Goal: Information Seeking & Learning: Learn about a topic

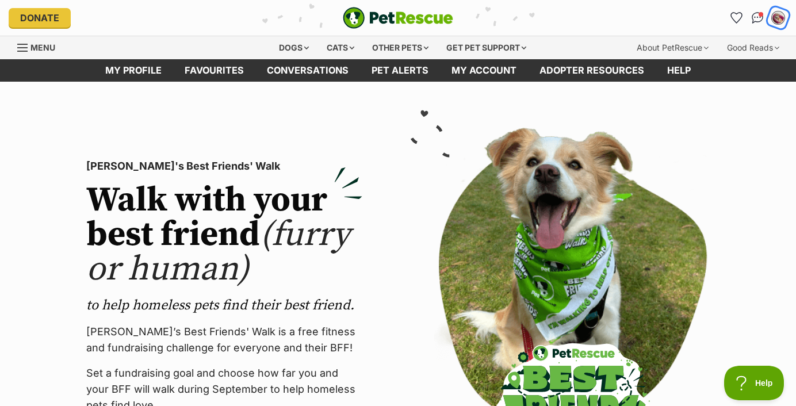
click at [777, 20] on img "My account" at bounding box center [778, 17] width 15 height 15
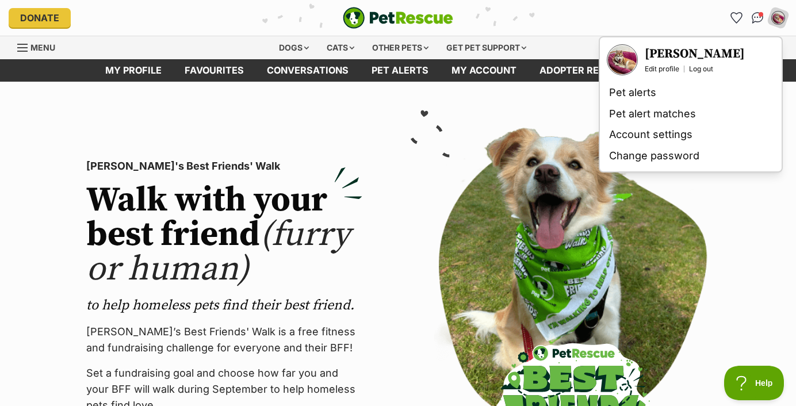
click at [659, 18] on div "My account Fred Lim Edit profile Log out Pet alerts Pet alert matches Account s…" at bounding box center [657, 18] width 259 height 18
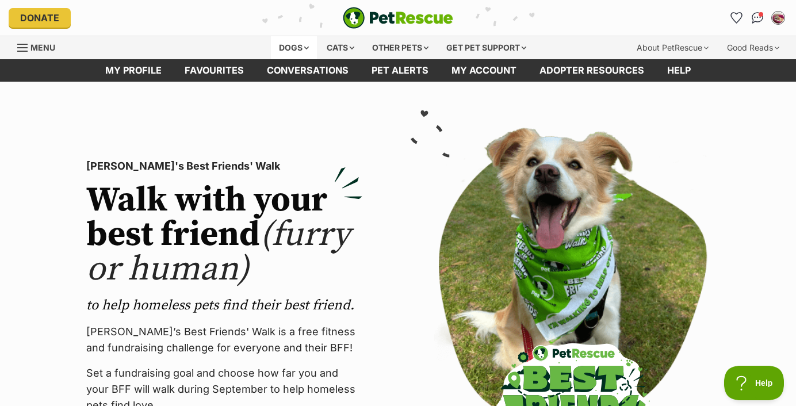
click at [298, 42] on div "Dogs" at bounding box center [294, 47] width 46 height 23
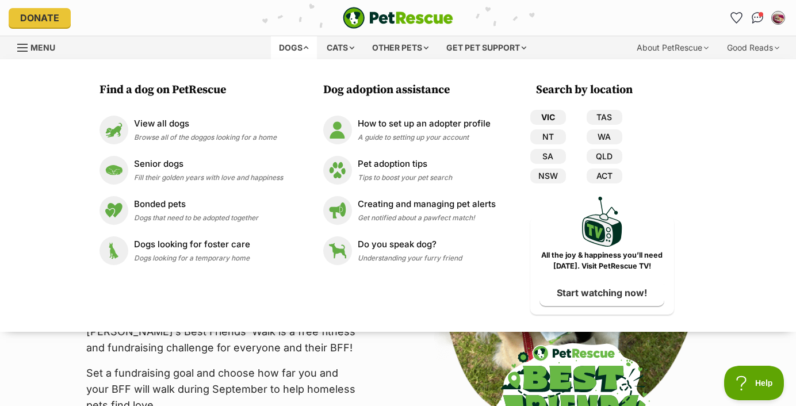
click at [558, 115] on link "VIC" at bounding box center [548, 117] width 36 height 15
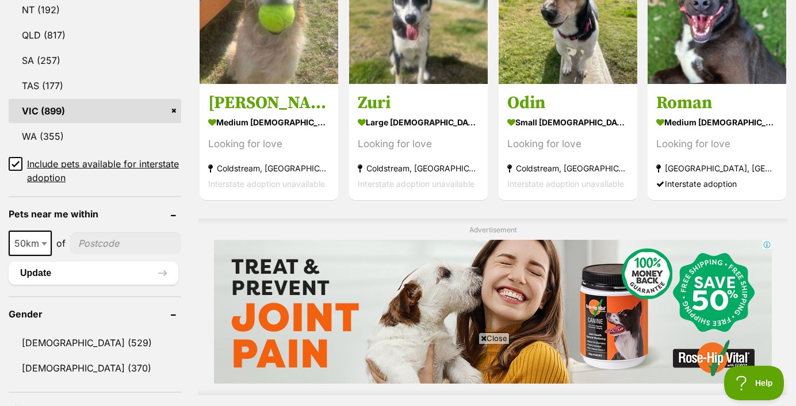
scroll to position [701, 0]
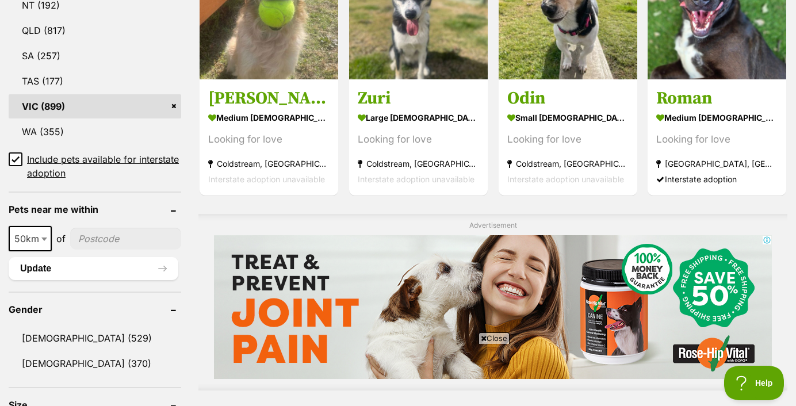
click at [15, 159] on icon at bounding box center [16, 159] width 8 height 8
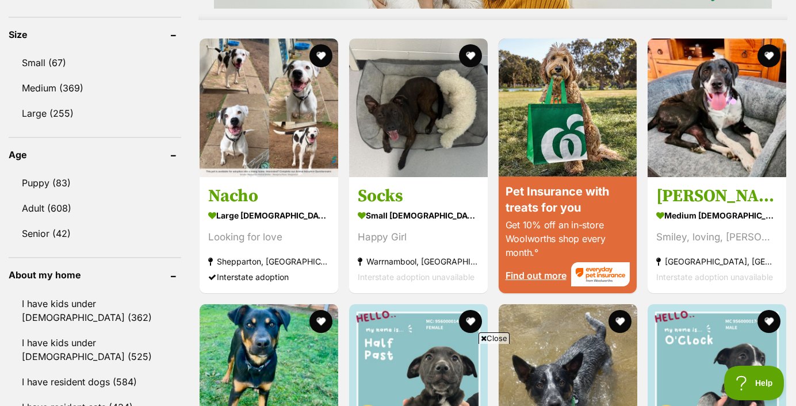
scroll to position [1072, 0]
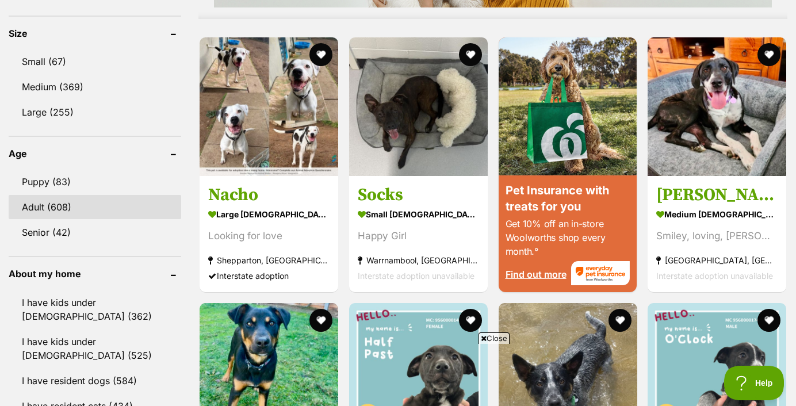
click at [49, 206] on link "Adult (608)" at bounding box center [95, 207] width 173 height 24
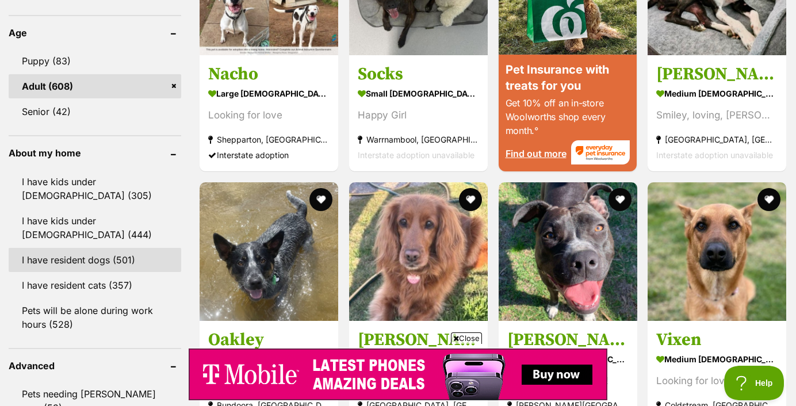
click at [121, 259] on link "I have resident dogs (501)" at bounding box center [95, 260] width 173 height 24
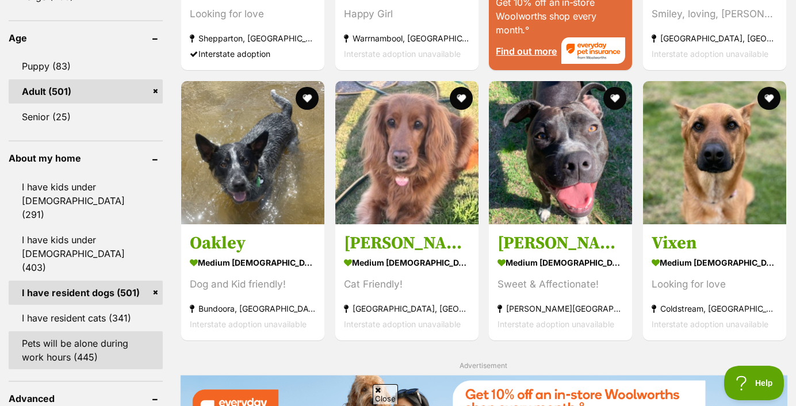
click at [103, 331] on link "Pets will be alone during work hours (445)" at bounding box center [86, 350] width 154 height 38
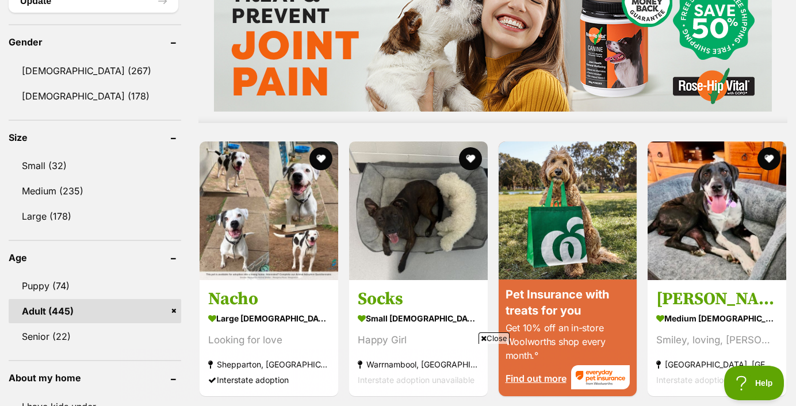
scroll to position [968, 0]
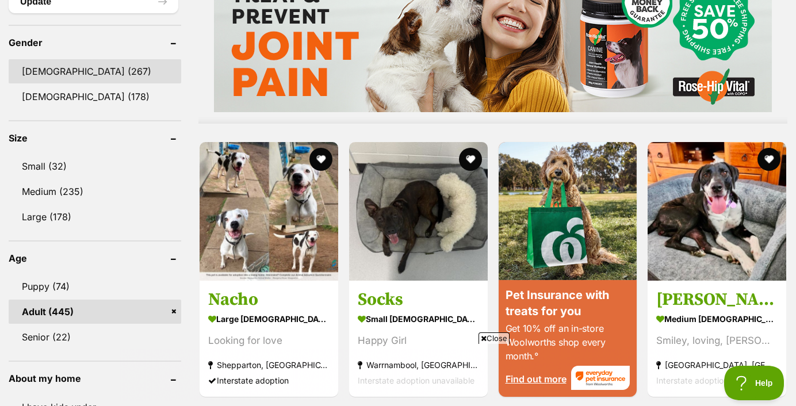
click at [47, 72] on link "[DEMOGRAPHIC_DATA] (267)" at bounding box center [95, 71] width 173 height 24
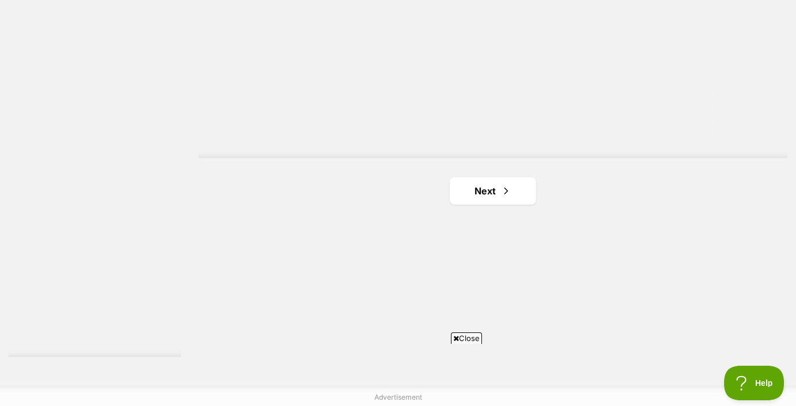
scroll to position [2051, 0]
click at [473, 185] on link "Next" at bounding box center [493, 187] width 86 height 28
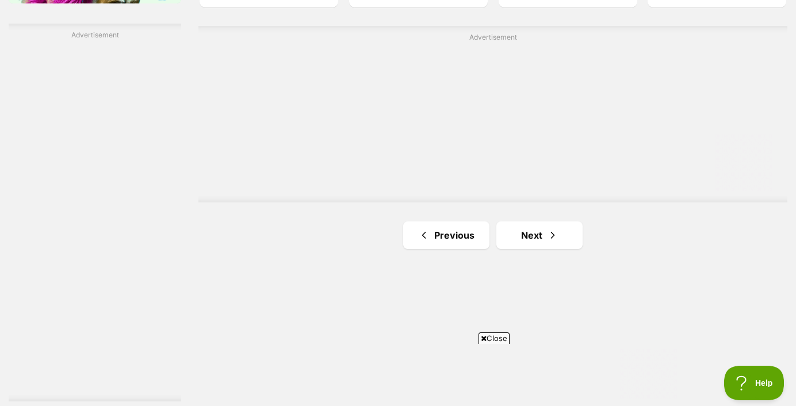
scroll to position [2016, 0]
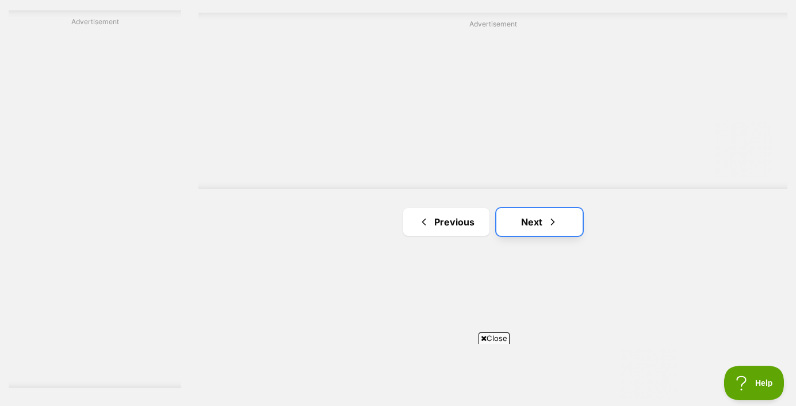
click at [542, 228] on link "Next" at bounding box center [539, 222] width 86 height 28
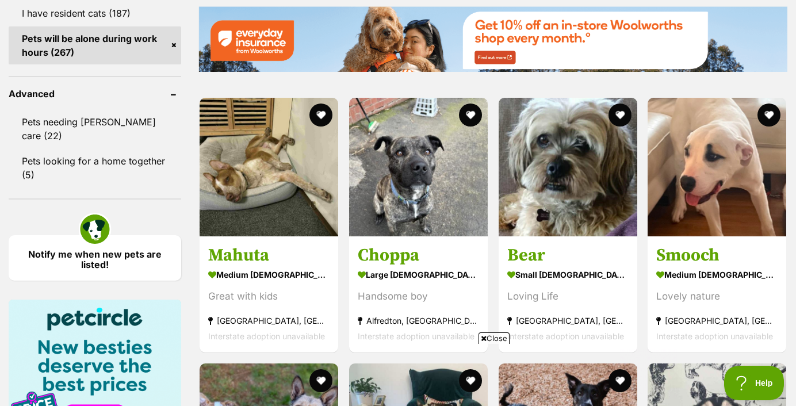
scroll to position [1446, 0]
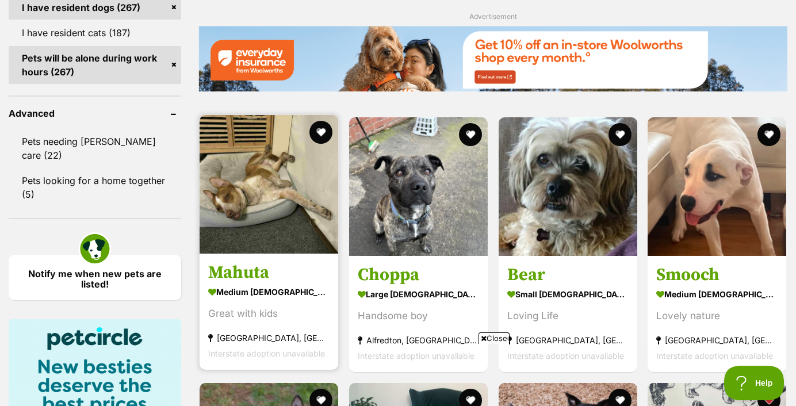
click at [275, 211] on img at bounding box center [269, 184] width 139 height 139
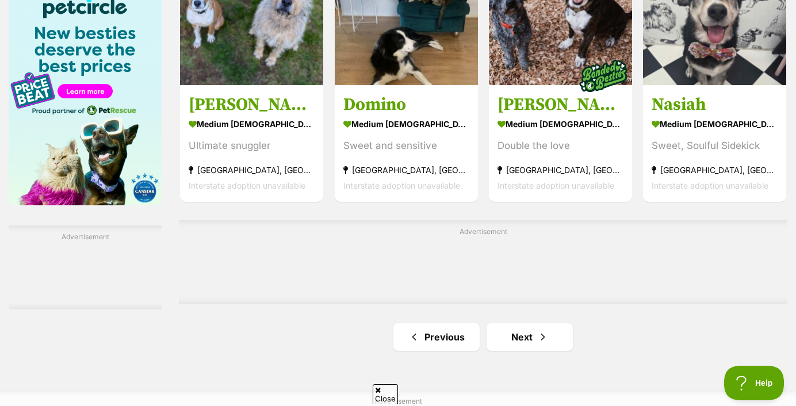
scroll to position [1817, 0]
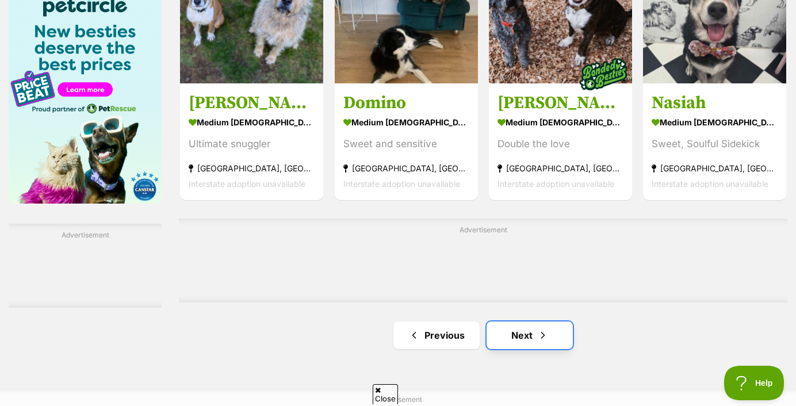
click at [534, 340] on link "Next" at bounding box center [529, 335] width 86 height 28
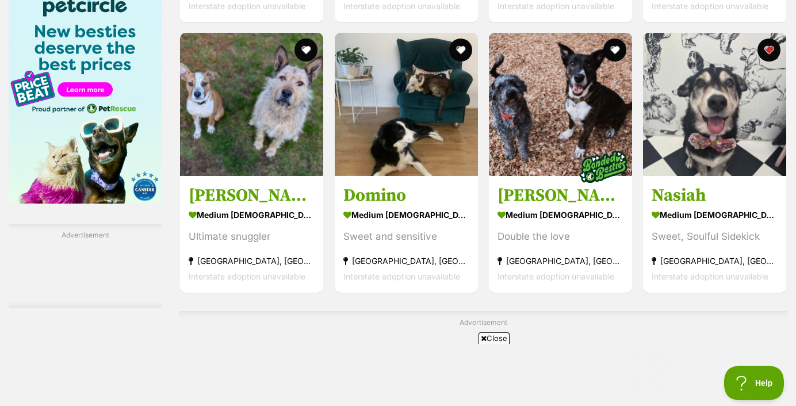
scroll to position [0, 0]
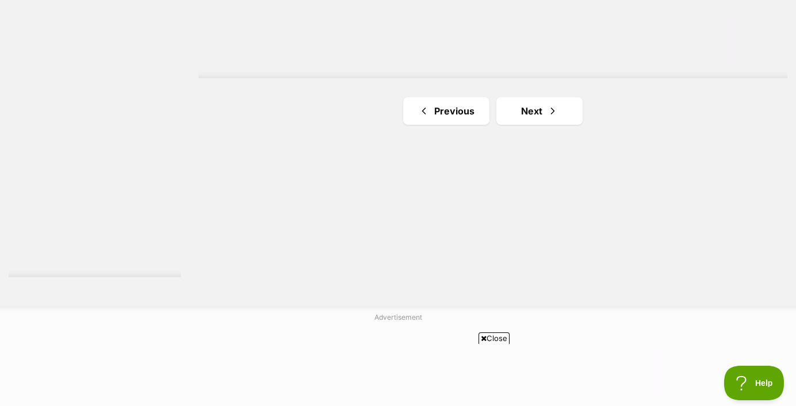
scroll to position [2130, 0]
click at [545, 113] on link "Next" at bounding box center [539, 108] width 86 height 28
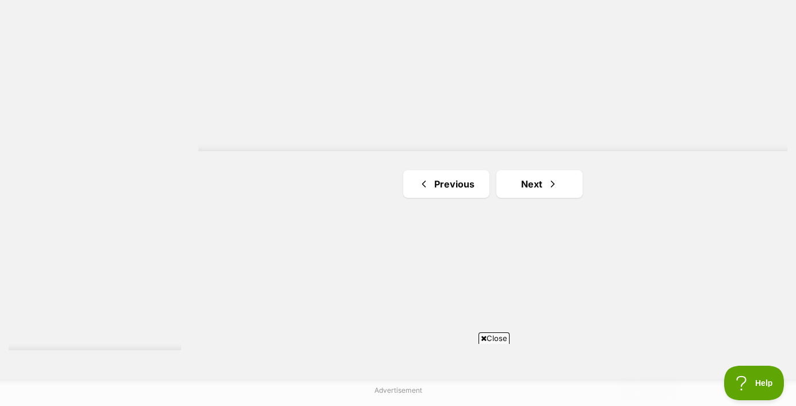
scroll to position [2055, 0]
click at [528, 176] on link "Next" at bounding box center [539, 184] width 86 height 28
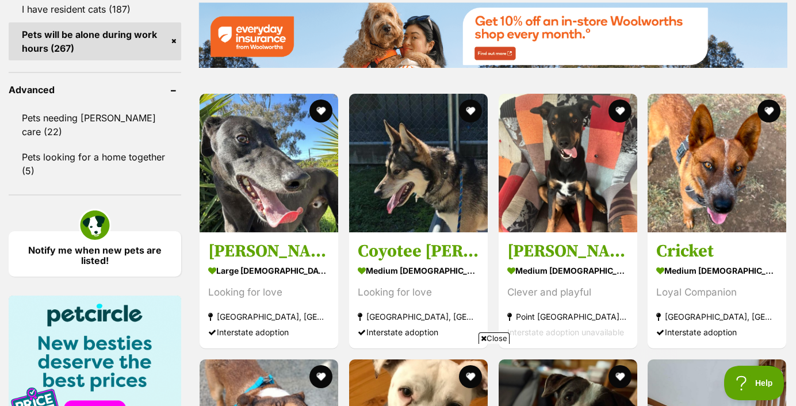
scroll to position [1478, 0]
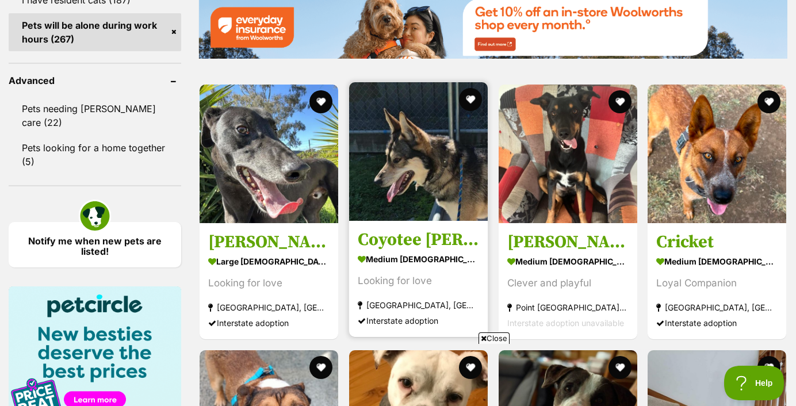
click at [454, 254] on strong "medium [DEMOGRAPHIC_DATA] Dog" at bounding box center [418, 259] width 121 height 17
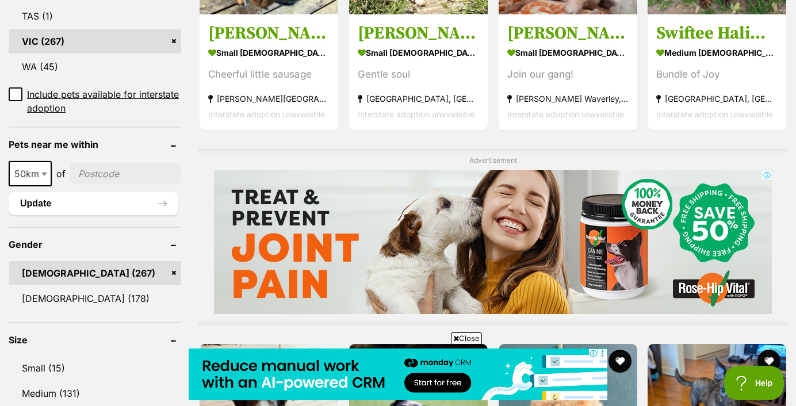
scroll to position [606, 0]
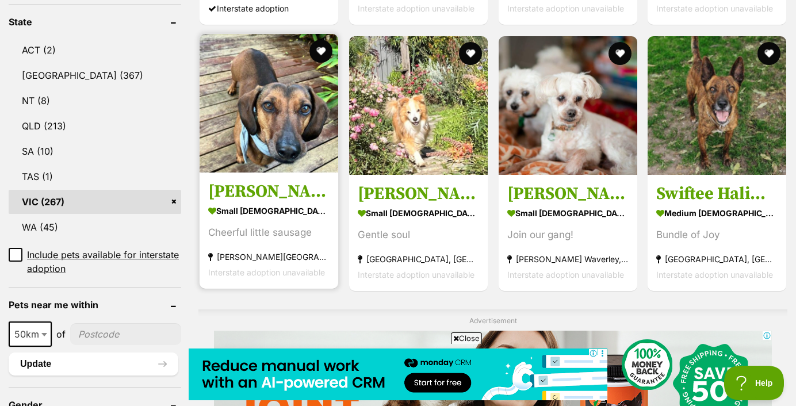
click at [292, 195] on h3 "[PERSON_NAME]" at bounding box center [268, 192] width 121 height 22
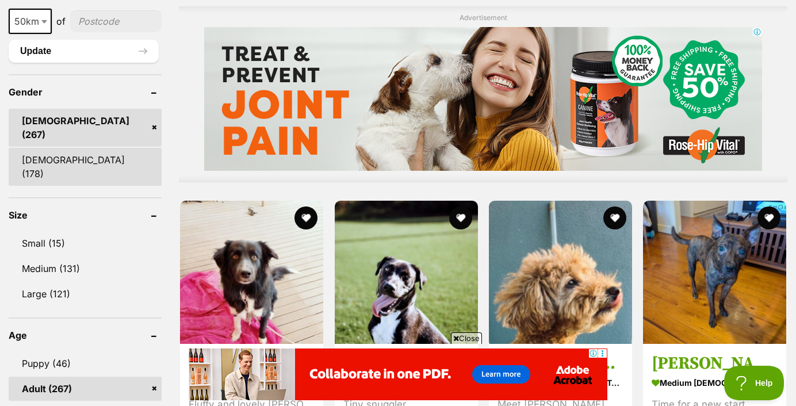
click at [64, 148] on link "[DEMOGRAPHIC_DATA] (178)" at bounding box center [85, 167] width 153 height 38
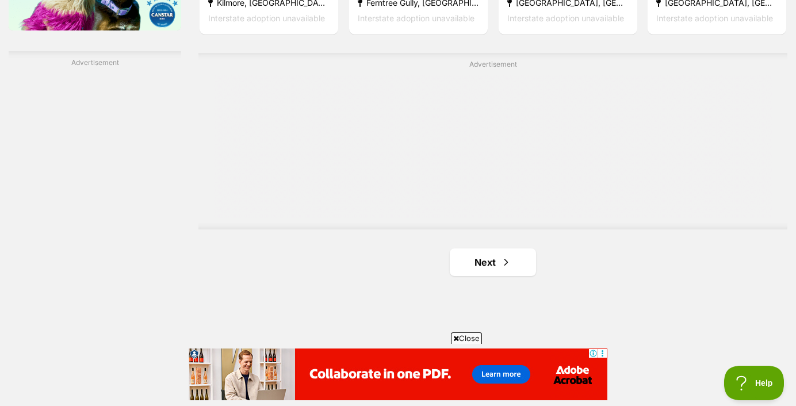
scroll to position [2003, 0]
click at [494, 248] on link "Next" at bounding box center [493, 262] width 86 height 28
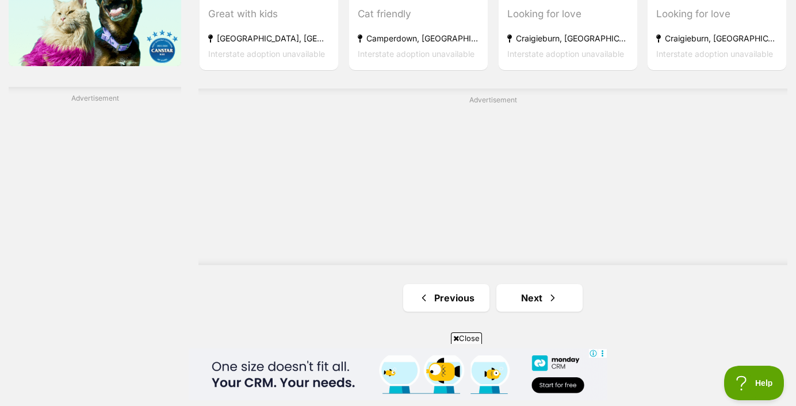
scroll to position [1971, 0]
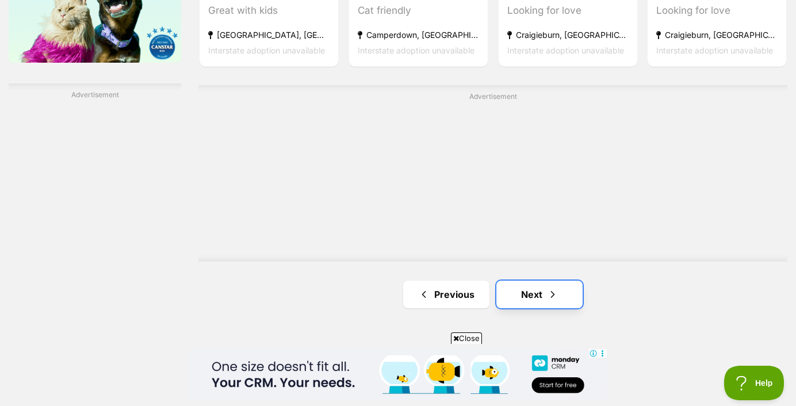
click at [546, 281] on link "Next" at bounding box center [539, 295] width 86 height 28
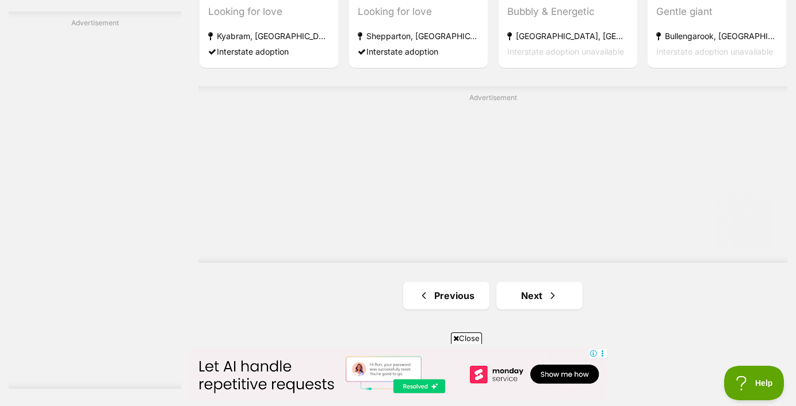
scroll to position [2044, 0]
click at [536, 281] on link "Next" at bounding box center [539, 295] width 86 height 28
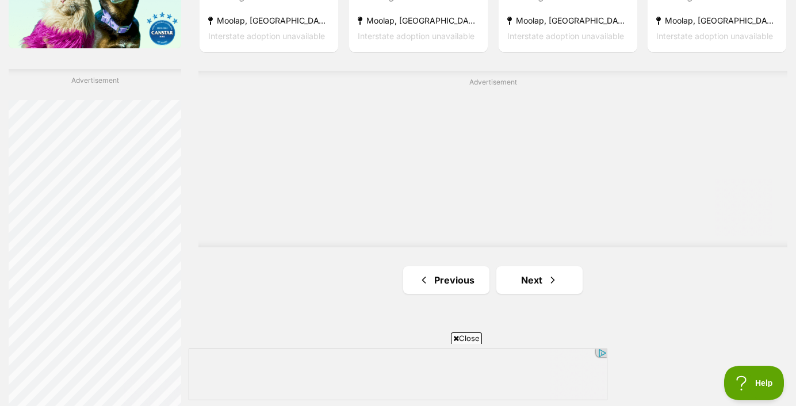
scroll to position [2022, 0]
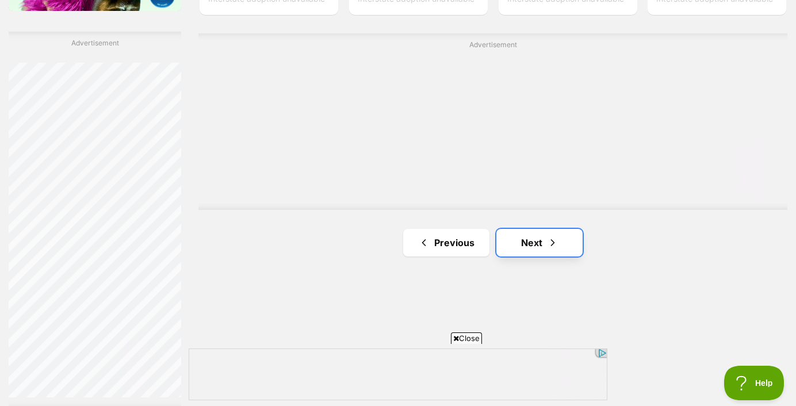
click at [536, 229] on link "Next" at bounding box center [539, 243] width 86 height 28
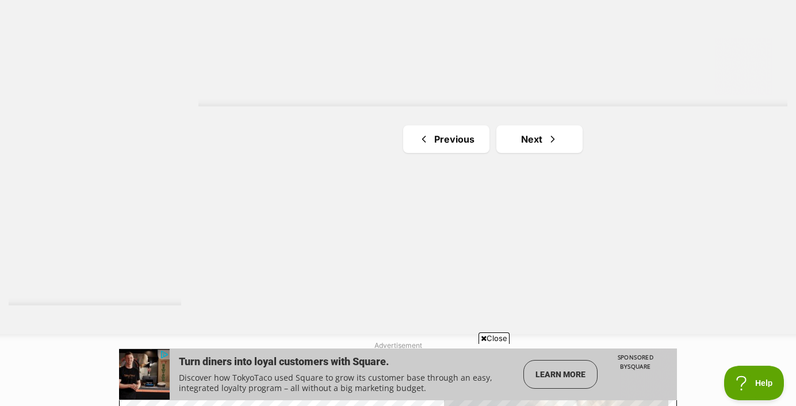
scroll to position [2129, 0]
click at [532, 122] on link "Next" at bounding box center [539, 136] width 86 height 28
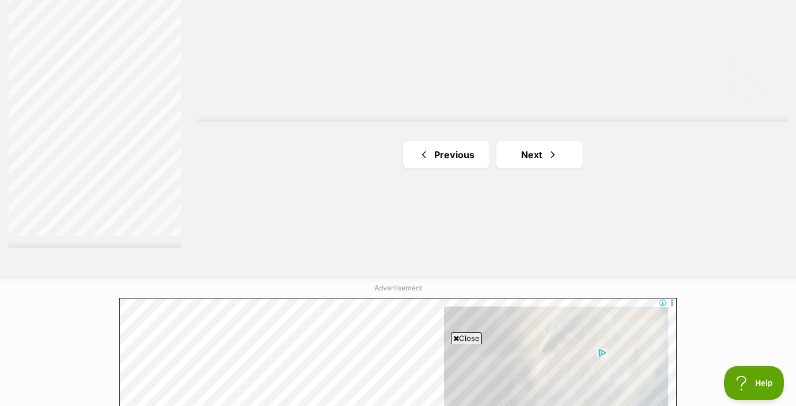
scroll to position [2186, 0]
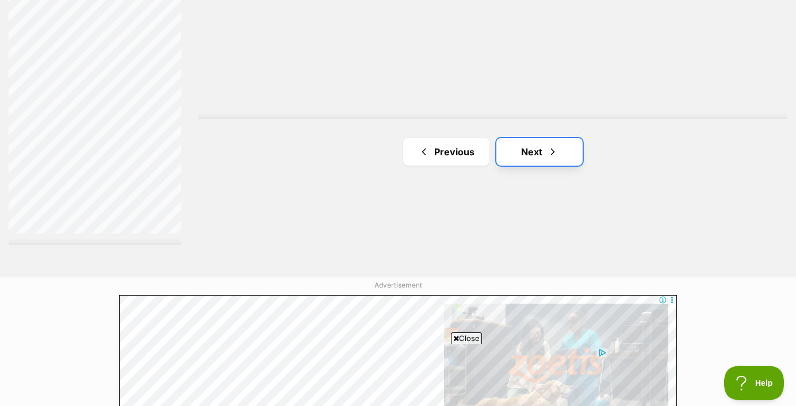
click at [534, 138] on link "Next" at bounding box center [539, 152] width 86 height 28
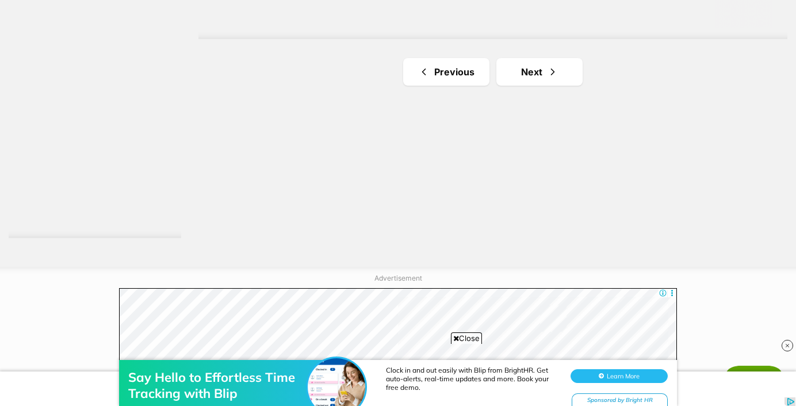
scroll to position [2176, 0]
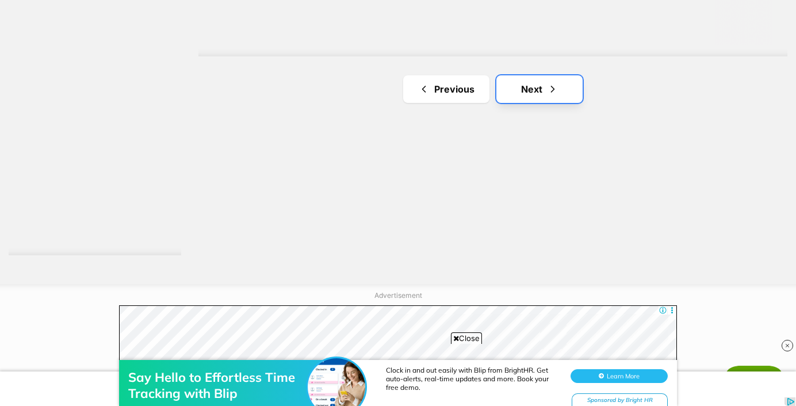
click at [527, 75] on link "Next" at bounding box center [539, 89] width 86 height 28
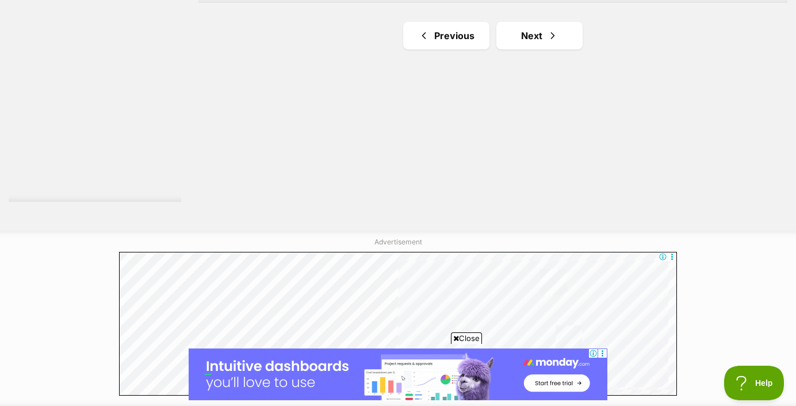
scroll to position [2232, 0]
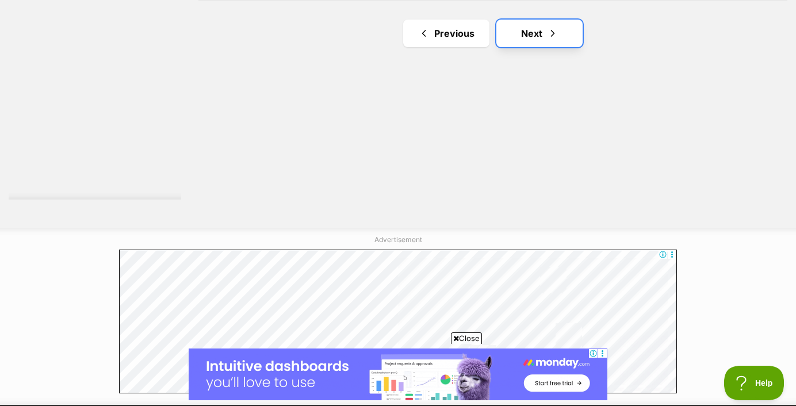
click at [547, 20] on link "Next" at bounding box center [539, 34] width 86 height 28
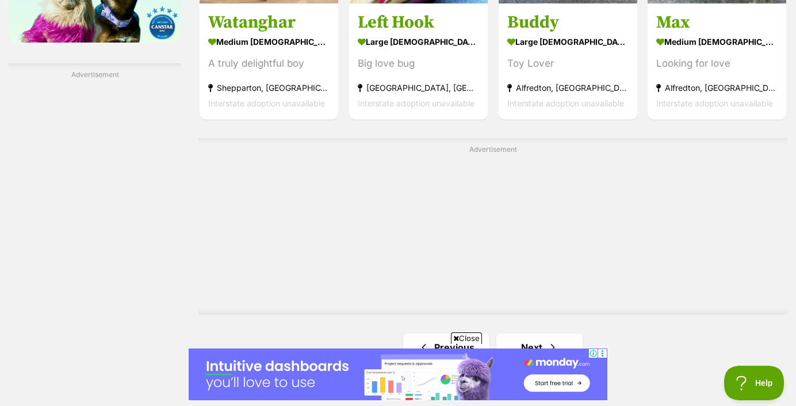
scroll to position [1998, 0]
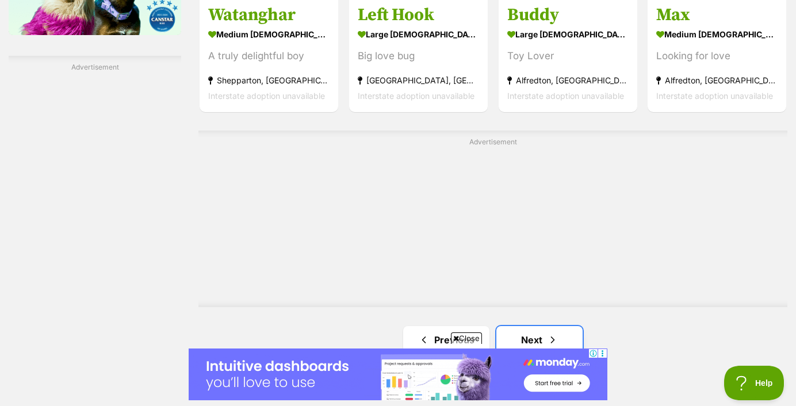
click at [535, 326] on link "Next" at bounding box center [539, 340] width 86 height 28
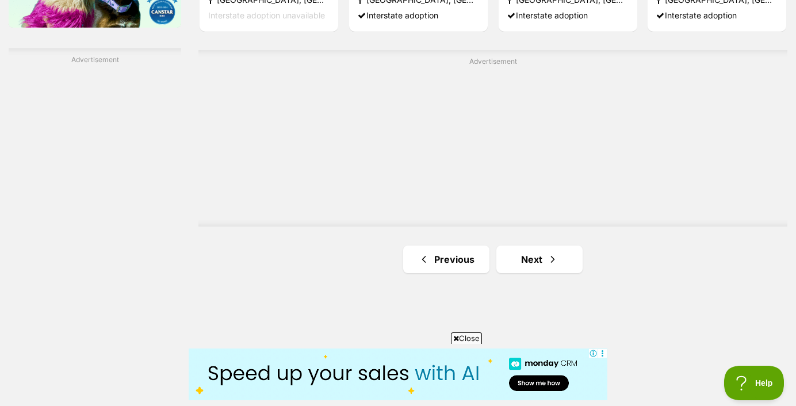
scroll to position [2009, 0]
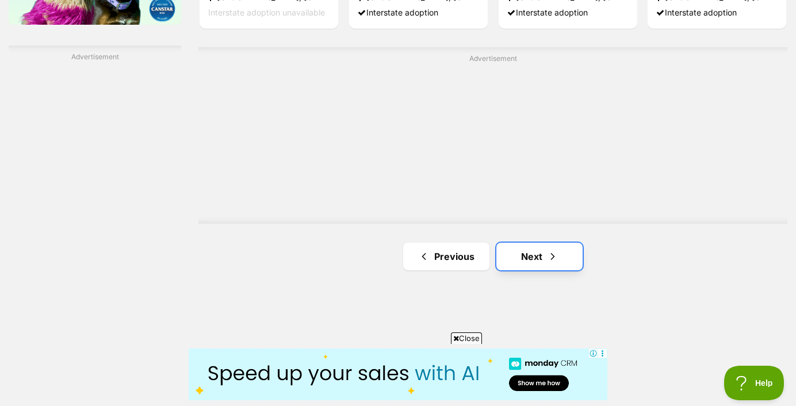
click at [535, 243] on link "Next" at bounding box center [539, 257] width 86 height 28
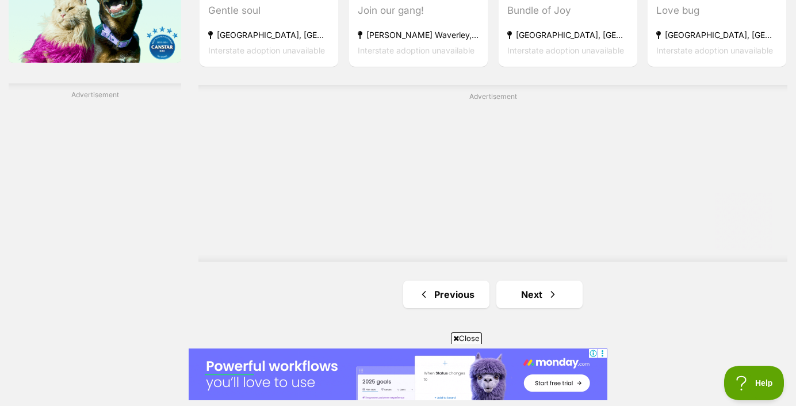
scroll to position [1977, 0]
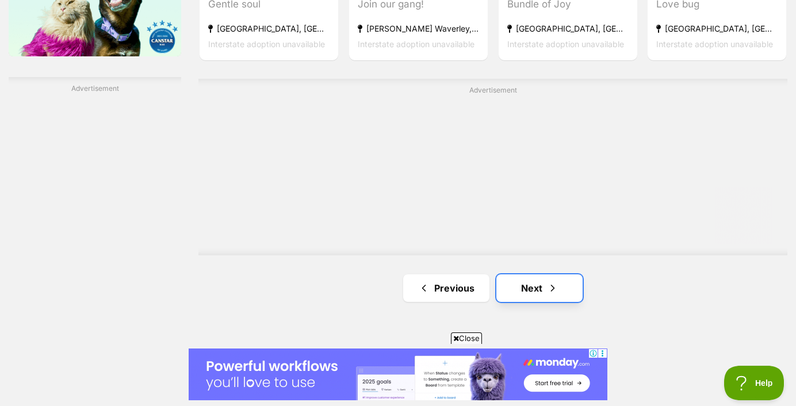
click at [523, 274] on link "Next" at bounding box center [539, 288] width 86 height 28
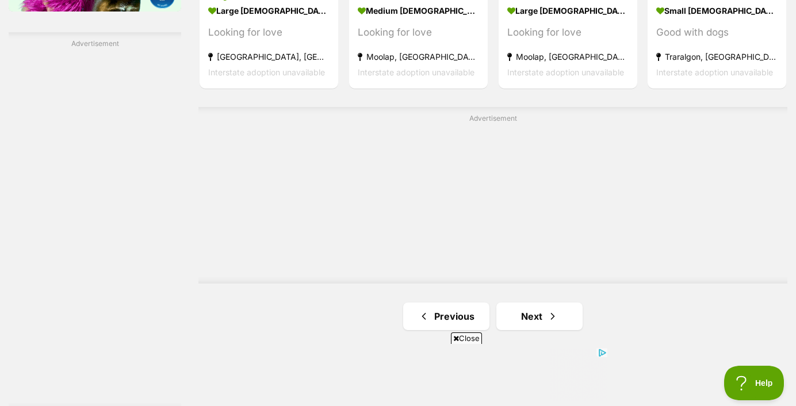
scroll to position [2023, 0]
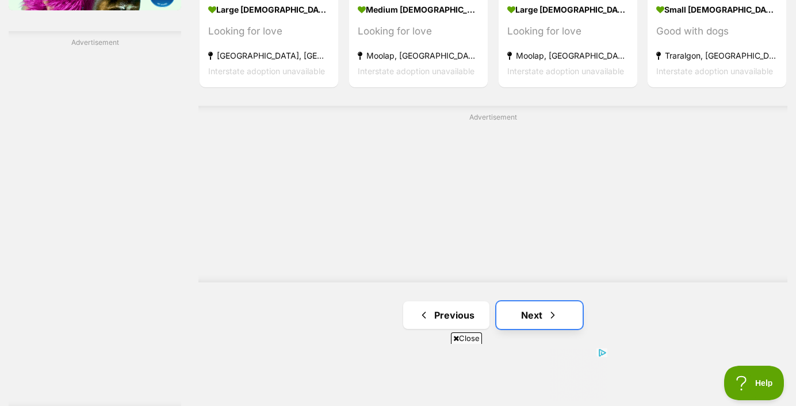
click at [538, 301] on link "Next" at bounding box center [539, 315] width 86 height 28
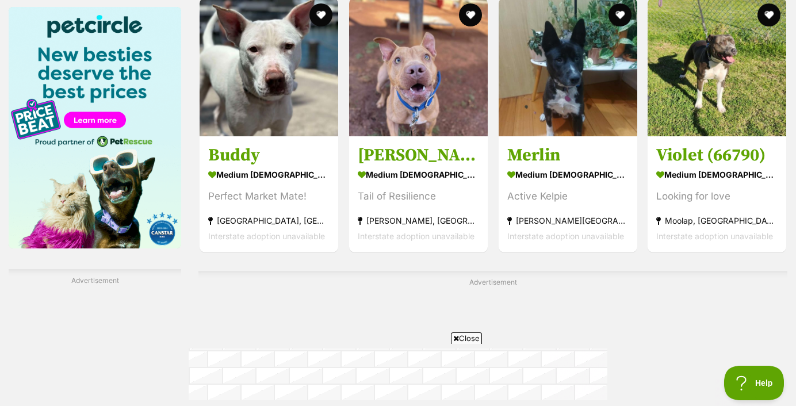
scroll to position [1786, 0]
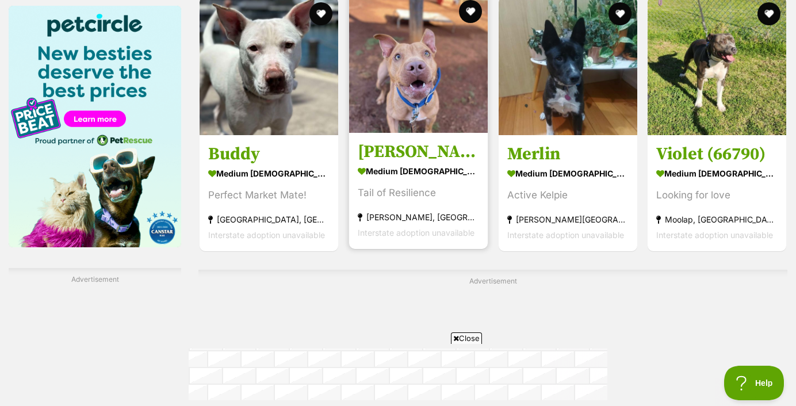
click at [445, 141] on h3 "[PERSON_NAME]" at bounding box center [418, 152] width 121 height 22
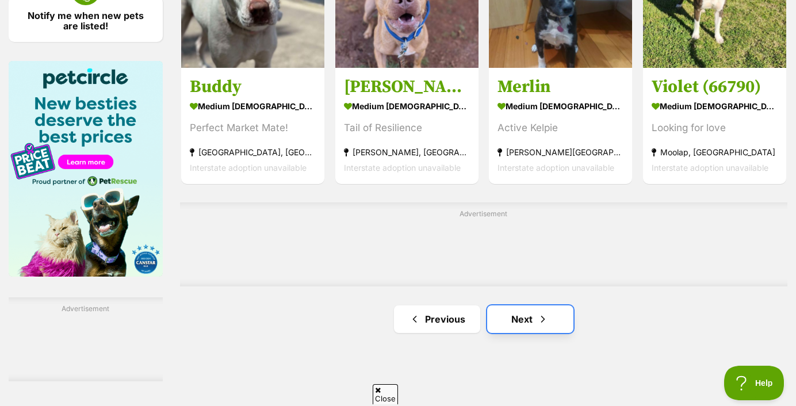
click at [532, 306] on link "Next" at bounding box center [530, 319] width 86 height 28
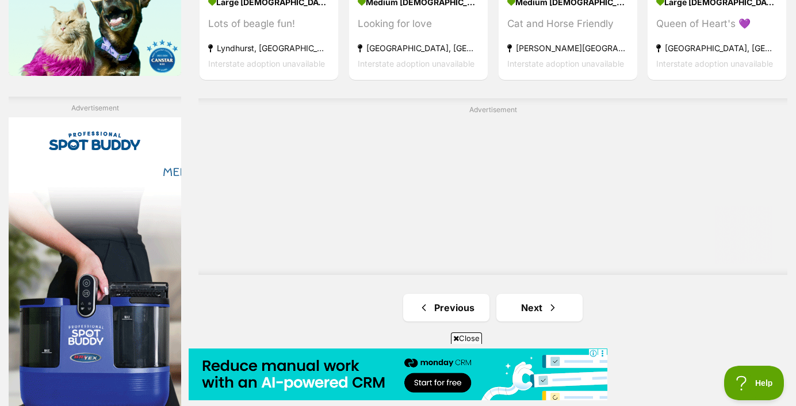
scroll to position [1959, 0]
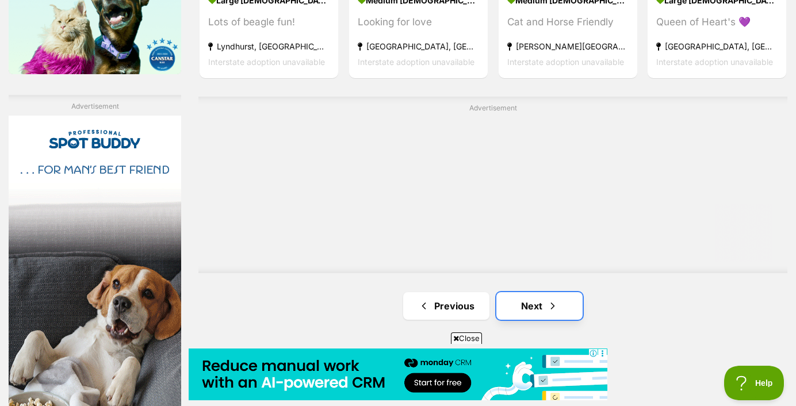
click at [548, 299] on span "Next page" at bounding box center [553, 306] width 12 height 14
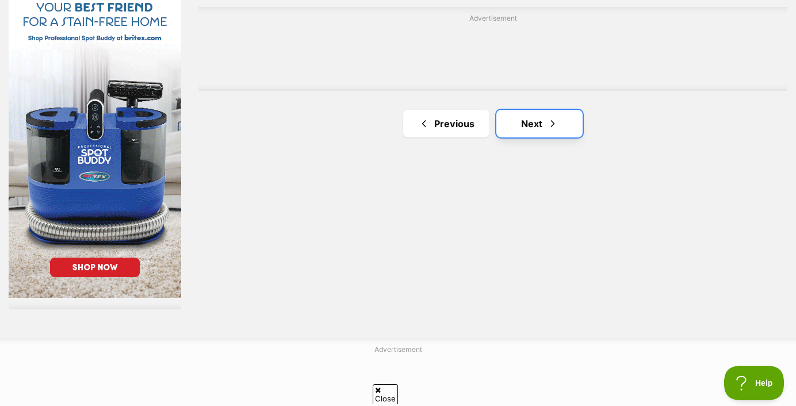
click at [551, 117] on span "Next page" at bounding box center [553, 124] width 12 height 14
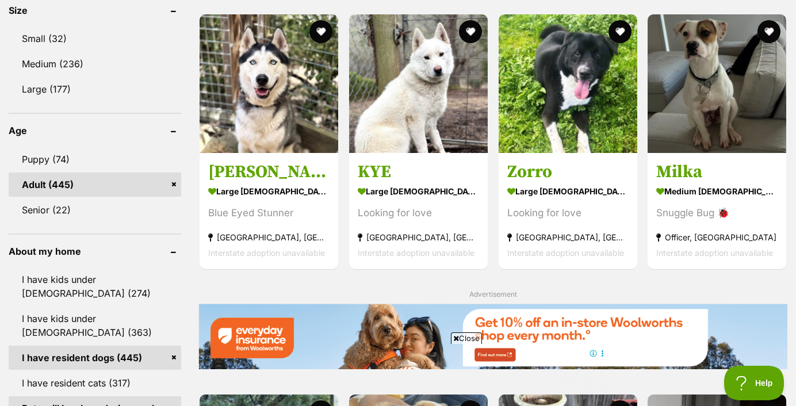
scroll to position [1134, 0]
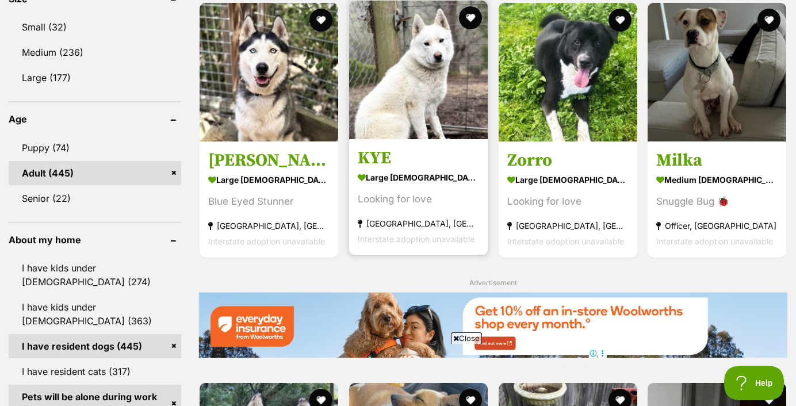
click at [455, 169] on strong "large male Dog" at bounding box center [418, 177] width 121 height 17
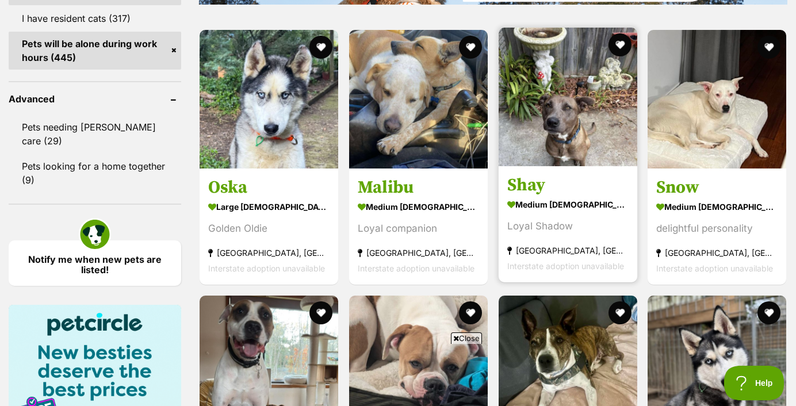
scroll to position [1570, 0]
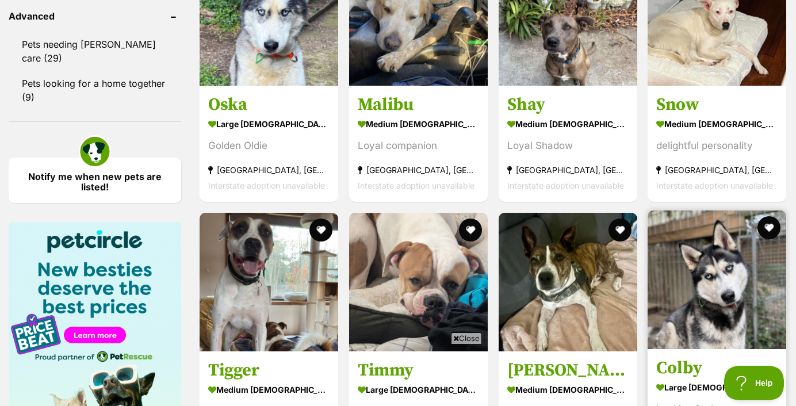
click at [721, 379] on strong "large male Dog" at bounding box center [716, 387] width 121 height 17
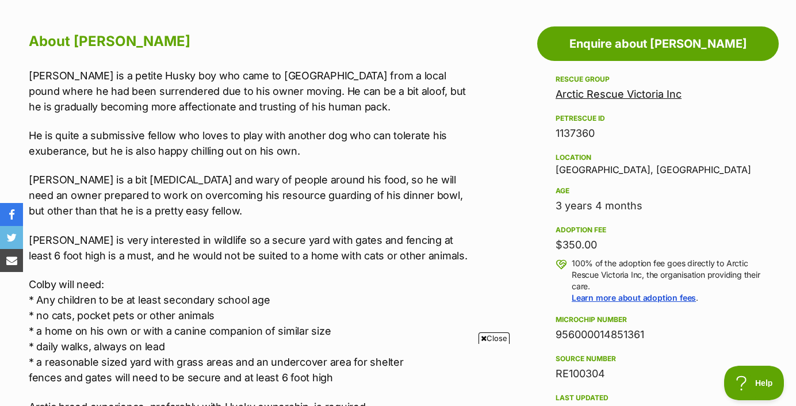
scroll to position [619, 0]
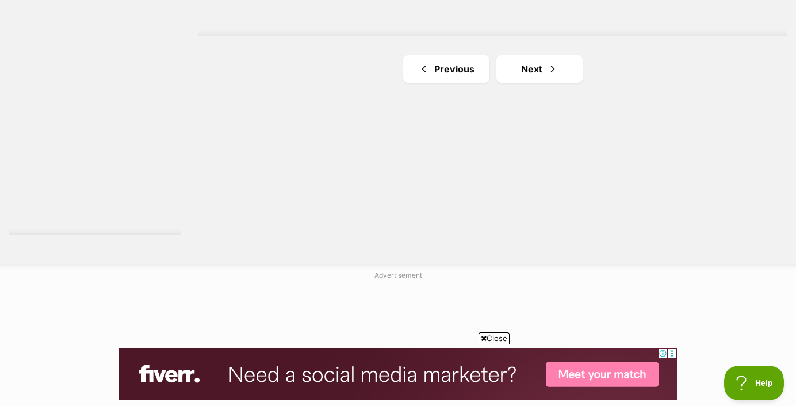
scroll to position [2198, 0]
click at [534, 53] on link "Next" at bounding box center [539, 67] width 86 height 28
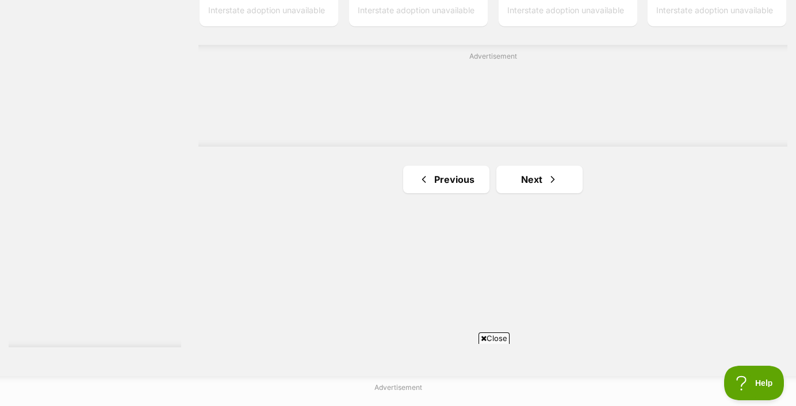
scroll to position [2087, 0]
click at [536, 163] on link "Next" at bounding box center [539, 177] width 86 height 28
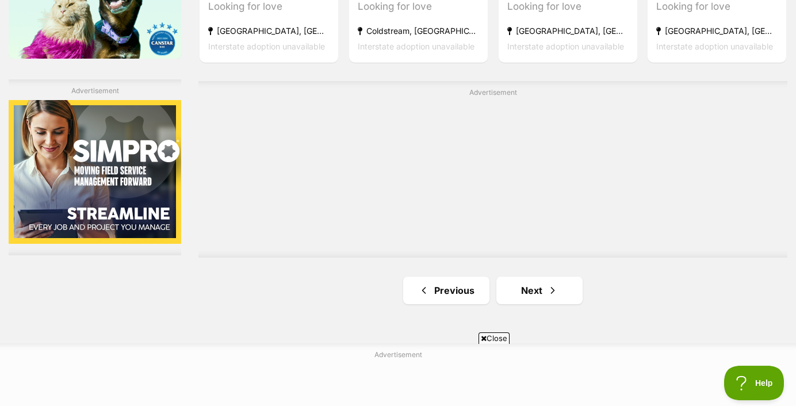
scroll to position [1976, 0]
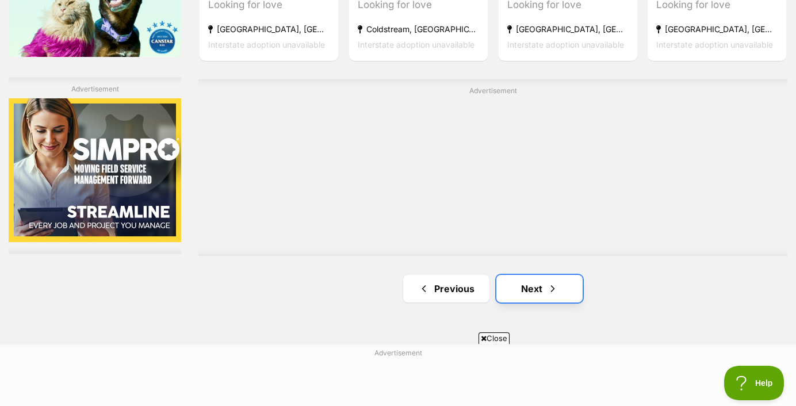
click at [527, 275] on link "Next" at bounding box center [539, 289] width 86 height 28
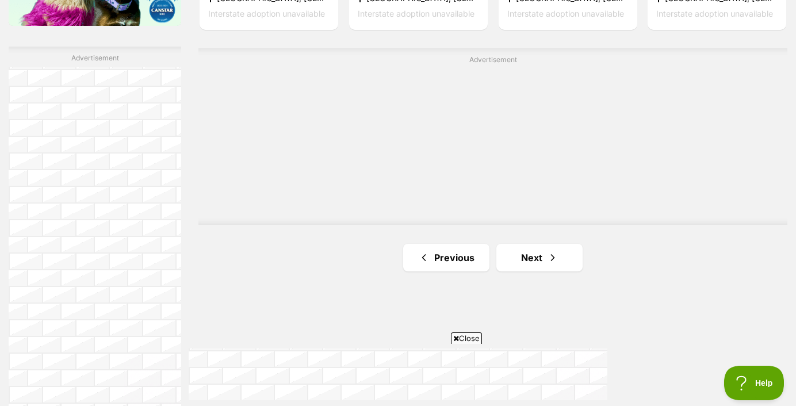
scroll to position [2011, 0]
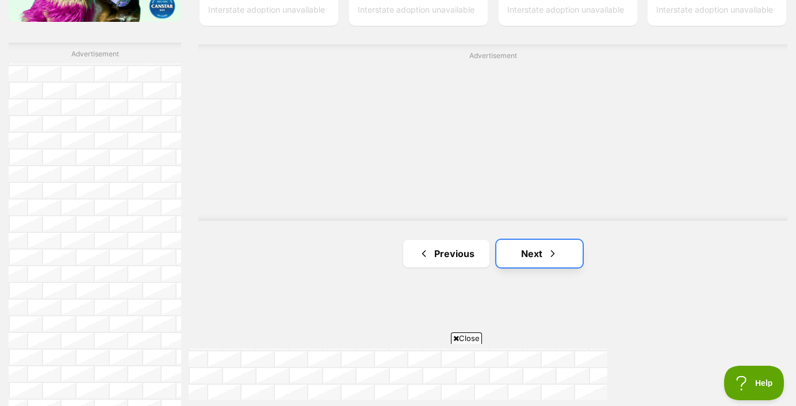
click at [530, 240] on link "Next" at bounding box center [539, 254] width 86 height 28
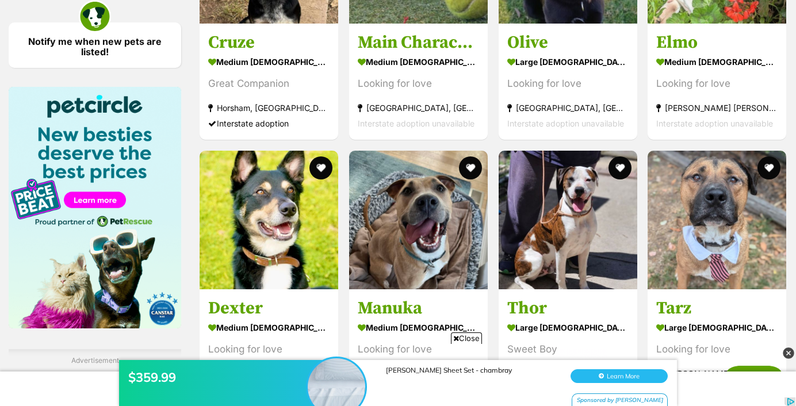
scroll to position [1720, 0]
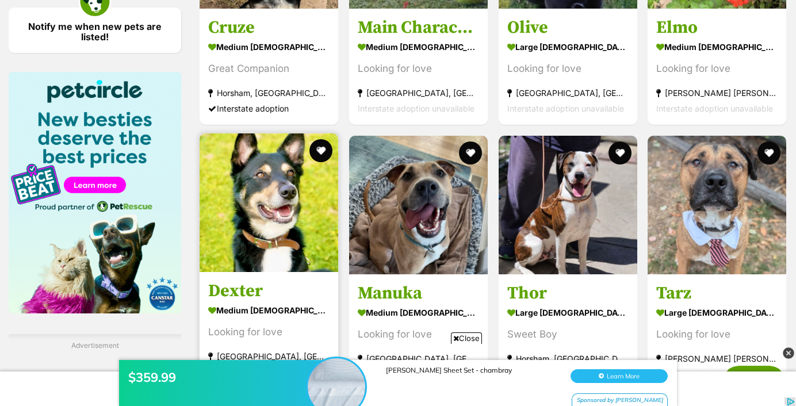
click at [282, 233] on img at bounding box center [269, 202] width 139 height 139
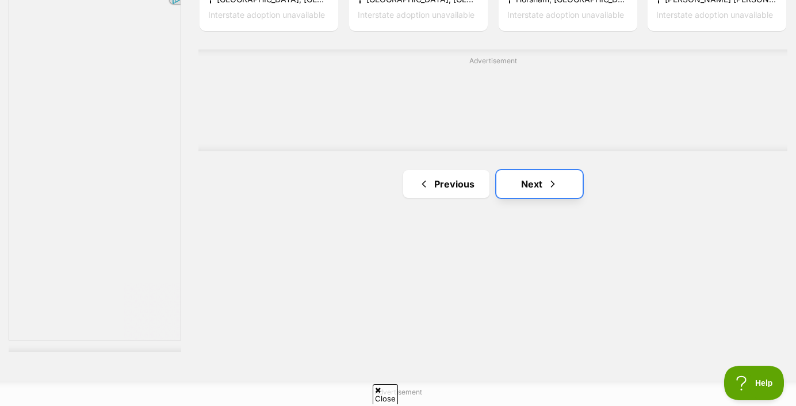
click at [559, 170] on link "Next" at bounding box center [539, 184] width 86 height 28
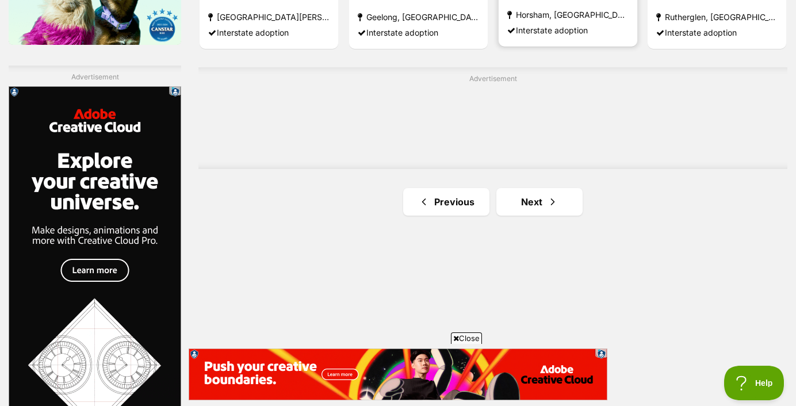
scroll to position [1994, 0]
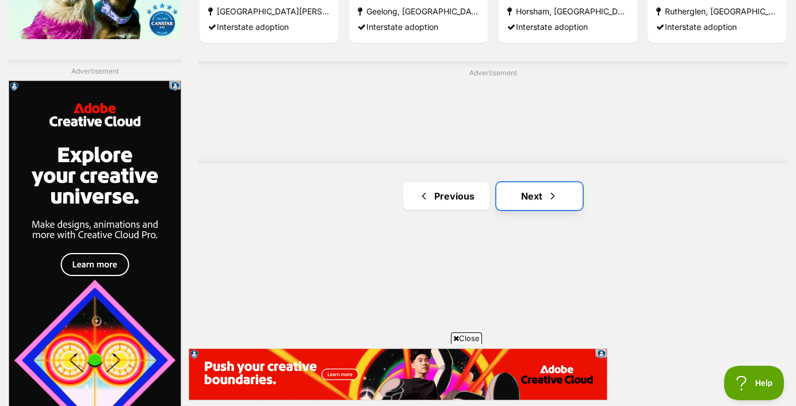
click at [565, 182] on link "Next" at bounding box center [539, 196] width 86 height 28
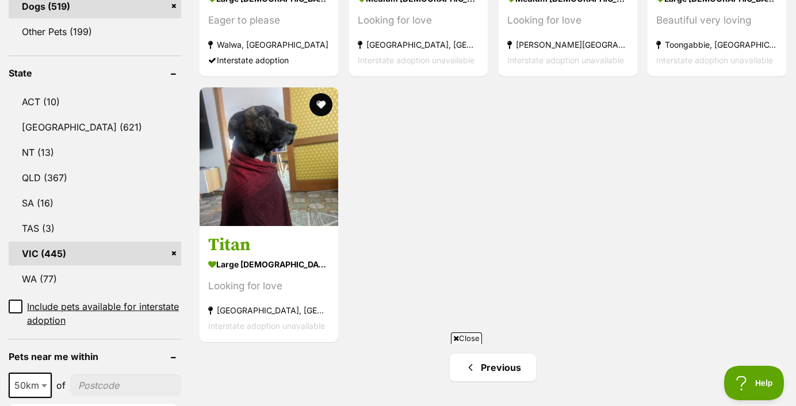
scroll to position [582, 0]
